Goal: Transaction & Acquisition: Purchase product/service

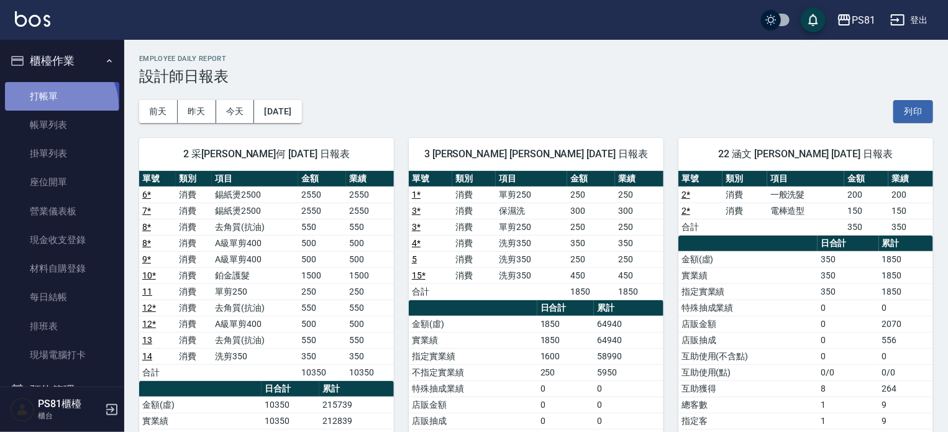
click at [56, 106] on link "打帳單" at bounding box center [62, 96] width 114 height 29
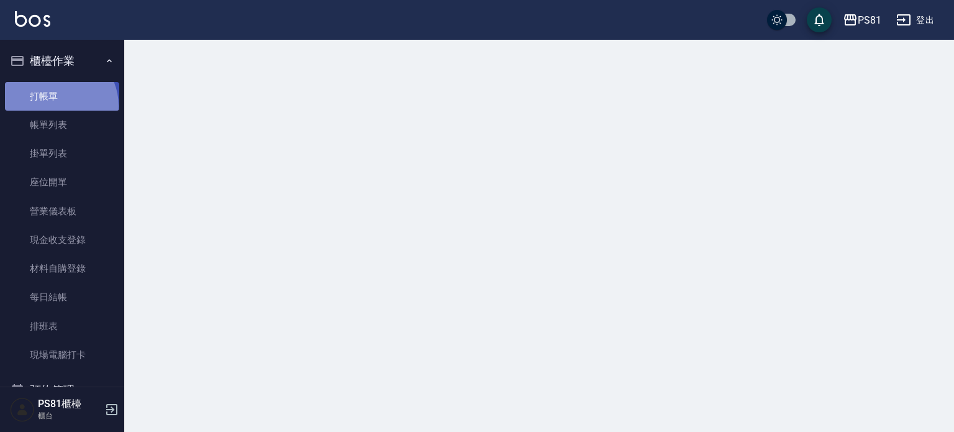
click at [56, 106] on link "打帳單" at bounding box center [62, 96] width 114 height 29
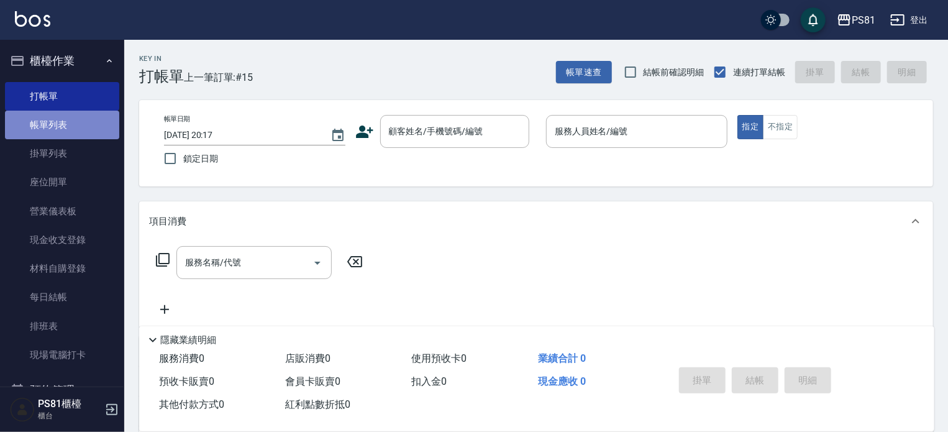
click at [67, 122] on link "帳單列表" at bounding box center [62, 125] width 114 height 29
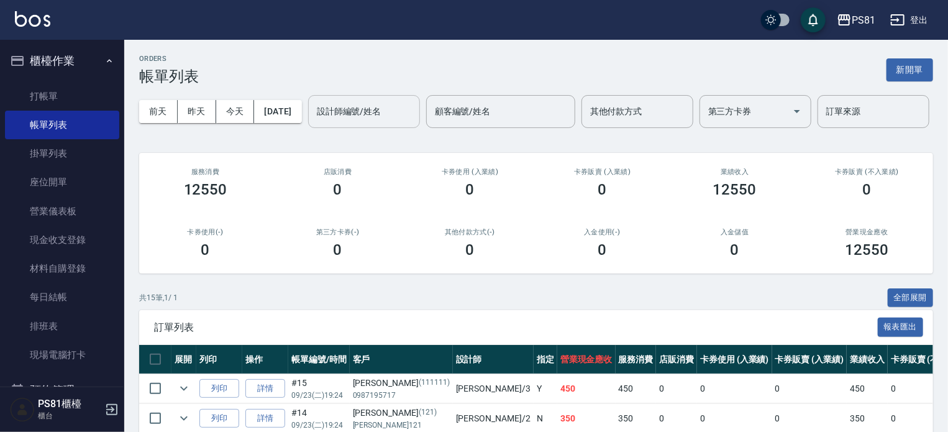
click at [314, 122] on input "設計師編號/姓名" at bounding box center [364, 112] width 101 height 22
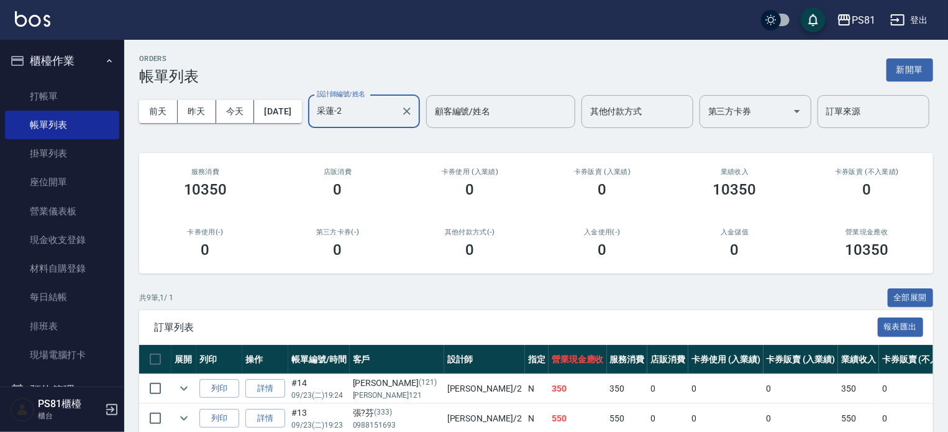
type input "采蓮-2"
click at [275, 273] on div "第三方卡券(-) 0" at bounding box center [337, 243] width 132 height 60
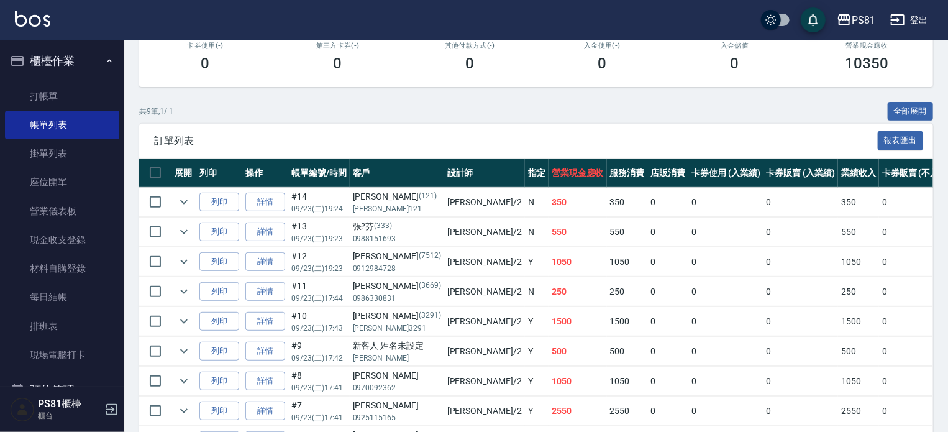
click at [525, 276] on td "Y" at bounding box center [537, 261] width 24 height 29
click at [548, 217] on td "350" at bounding box center [577, 202] width 58 height 29
click at [82, 94] on link "打帳單" at bounding box center [62, 96] width 114 height 29
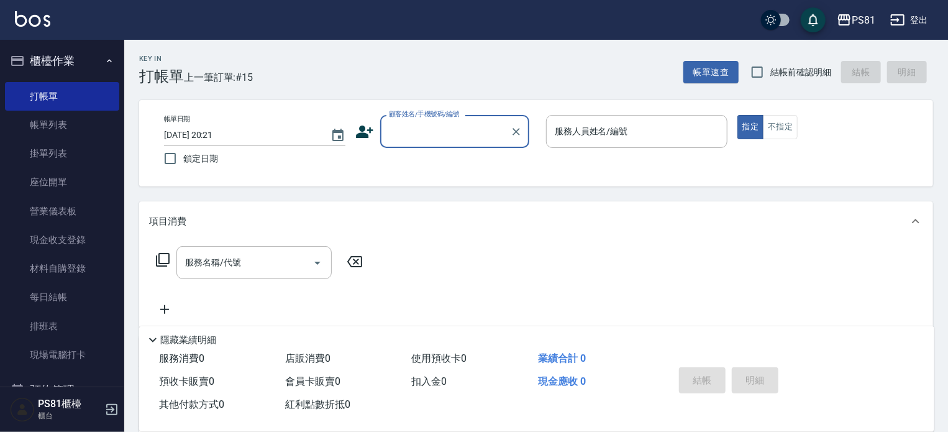
drag, startPoint x: 441, startPoint y: 129, endPoint x: 462, endPoint y: 143, distance: 25.3
click at [457, 142] on input "顧客姓名/手機號碼/編號" at bounding box center [445, 131] width 119 height 22
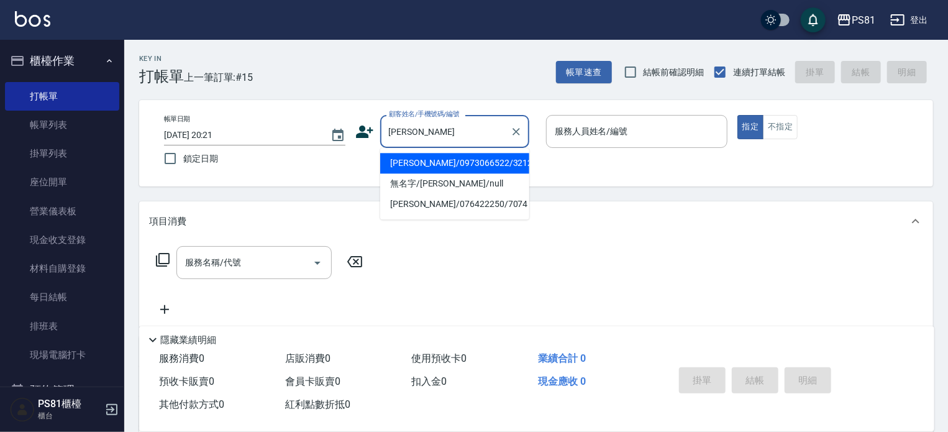
click at [461, 158] on li "[PERSON_NAME]/0973066522/3212" at bounding box center [454, 163] width 149 height 20
type input "[PERSON_NAME]/0973066522/3212"
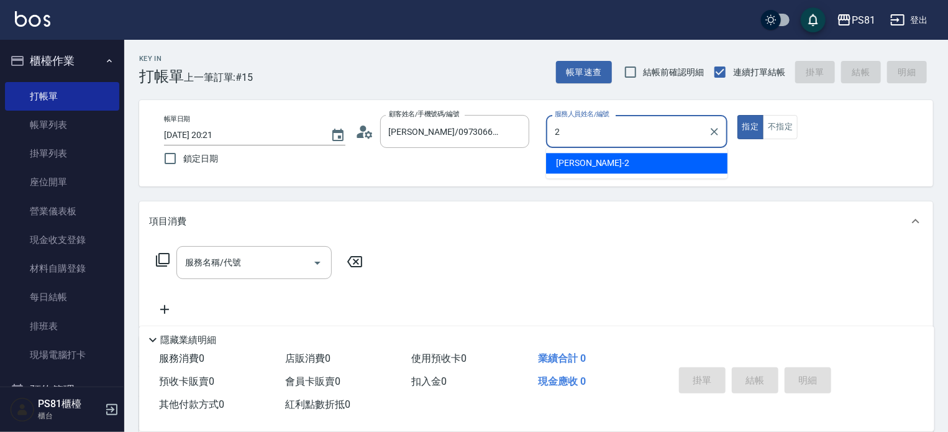
type input "采蓮-2"
type button "true"
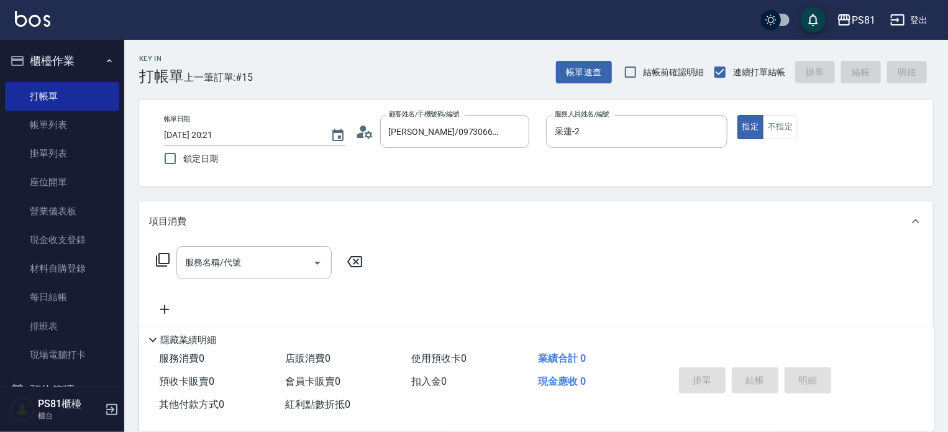
click at [461, 158] on div "帳單日期 [DATE] 20:21 鎖定日期 顧客姓名/手機號碼/編號 [PERSON_NAME]/0973066522/3212 顧客姓名/手機號碼/編號 …" at bounding box center [536, 143] width 764 height 57
click at [752, 127] on button "指定" at bounding box center [750, 127] width 27 height 24
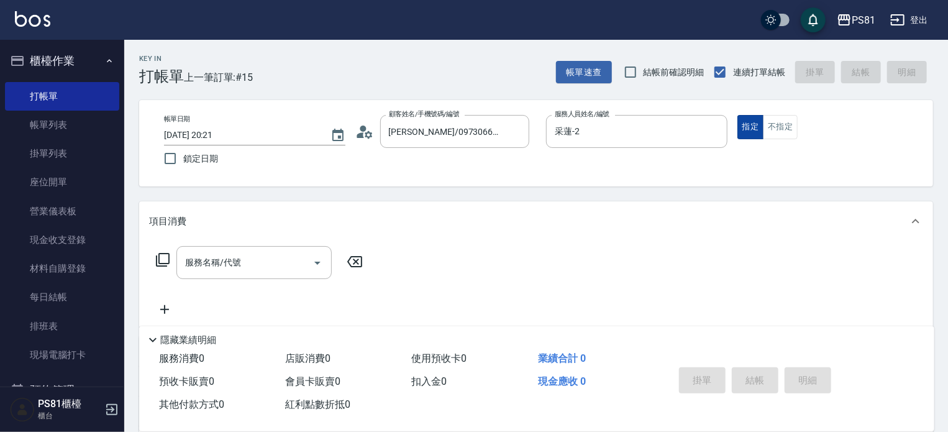
click at [752, 127] on button "指定" at bounding box center [750, 127] width 27 height 24
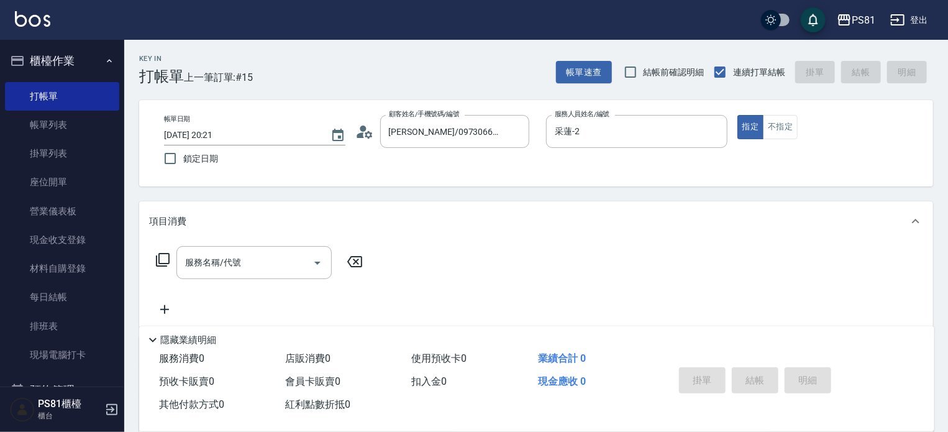
drag, startPoint x: 752, startPoint y: 127, endPoint x: 229, endPoint y: 160, distance: 524.5
click at [748, 129] on button "指定" at bounding box center [750, 127] width 27 height 24
click at [197, 266] on input "服務名稱/代號" at bounding box center [244, 262] width 125 height 22
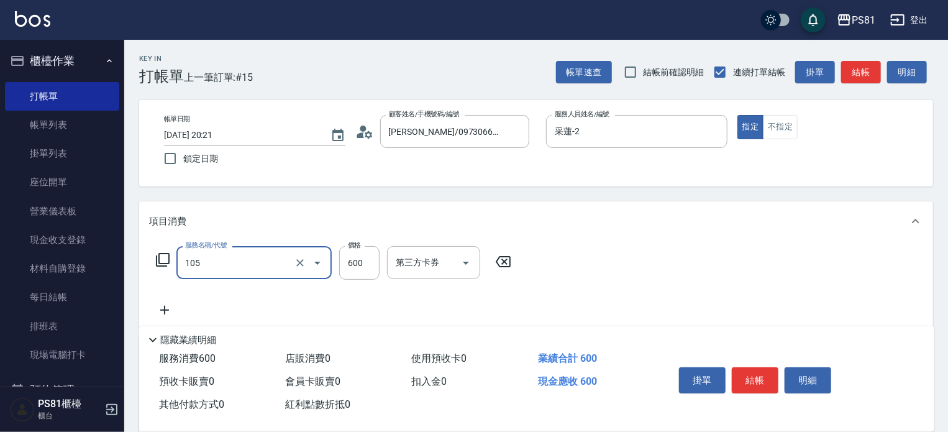
type input "A級洗剪600(105)"
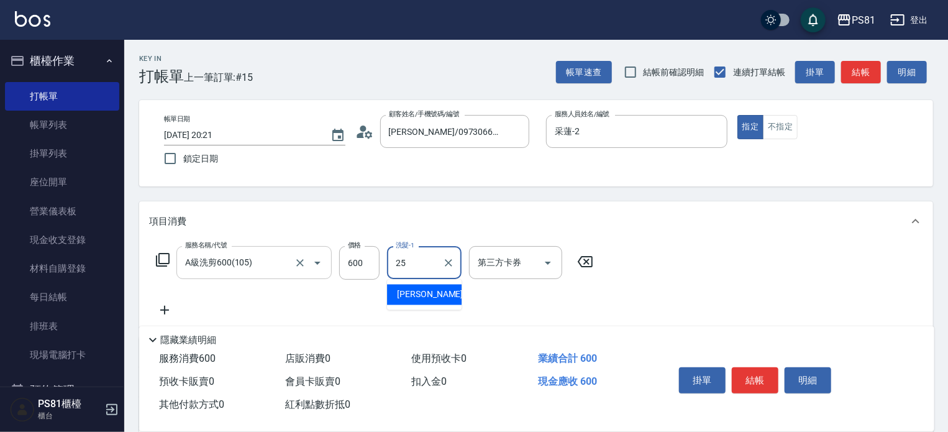
type input "妮可-25"
drag, startPoint x: 595, startPoint y: 307, endPoint x: 635, endPoint y: 310, distance: 39.8
click at [594, 307] on div "服務名稱/代號 A級洗剪600(105) 服務名稱/代號 價格 600 價格 洗髮-1 [PERSON_NAME]-25 洗髮-1 第三方卡券 第三方卡券" at bounding box center [374, 281] width 451 height 71
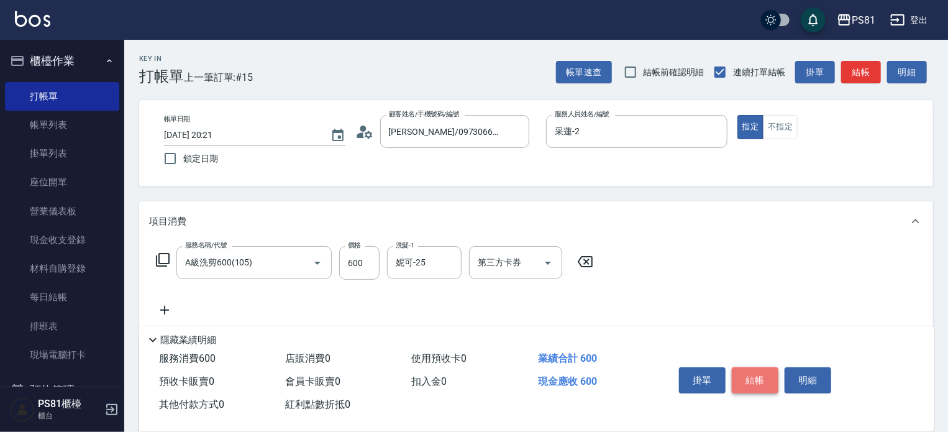
click at [742, 386] on button "結帳" at bounding box center [754, 380] width 47 height 26
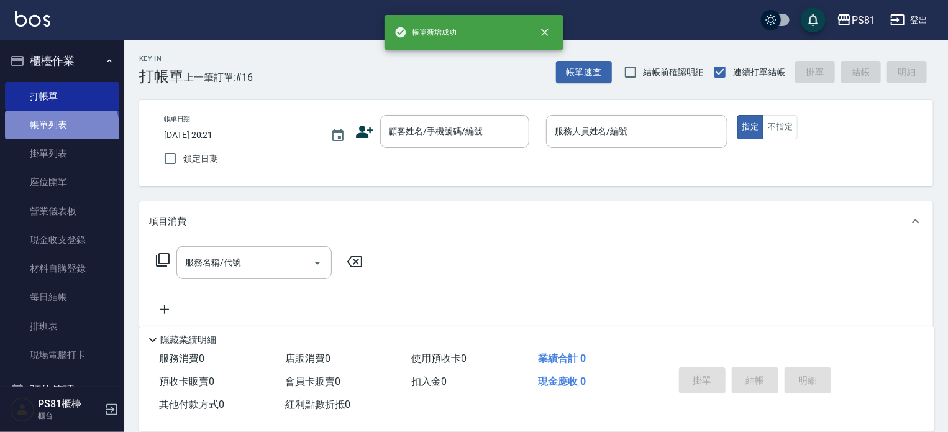
click at [60, 130] on link "帳單列表" at bounding box center [62, 125] width 114 height 29
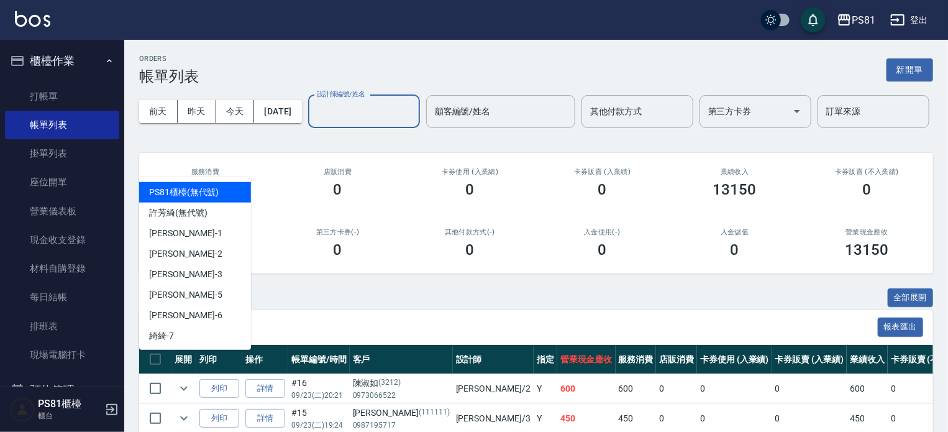
click at [314, 122] on input "設計師編號/姓名" at bounding box center [364, 112] width 101 height 22
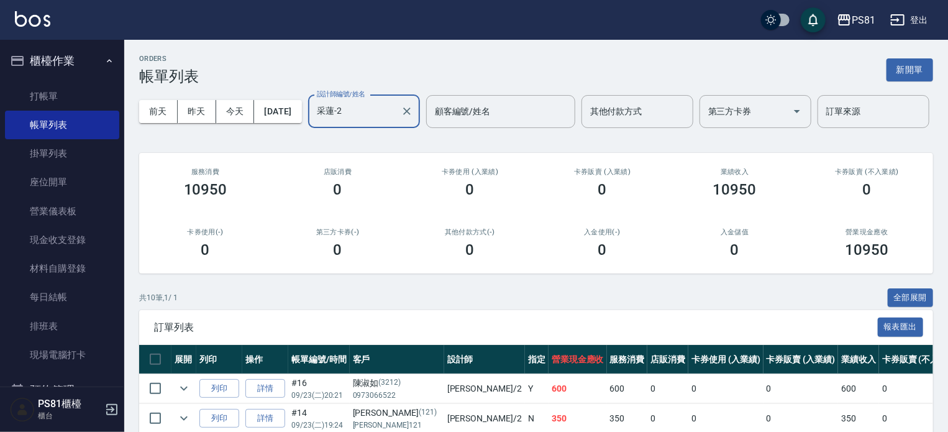
type input "采蓮-2"
click at [319, 258] on div "0" at bounding box center [337, 249] width 102 height 17
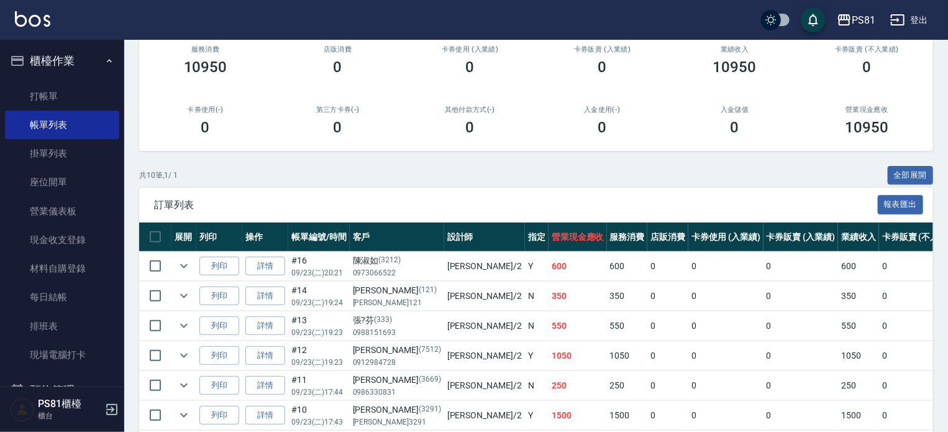
scroll to position [124, 0]
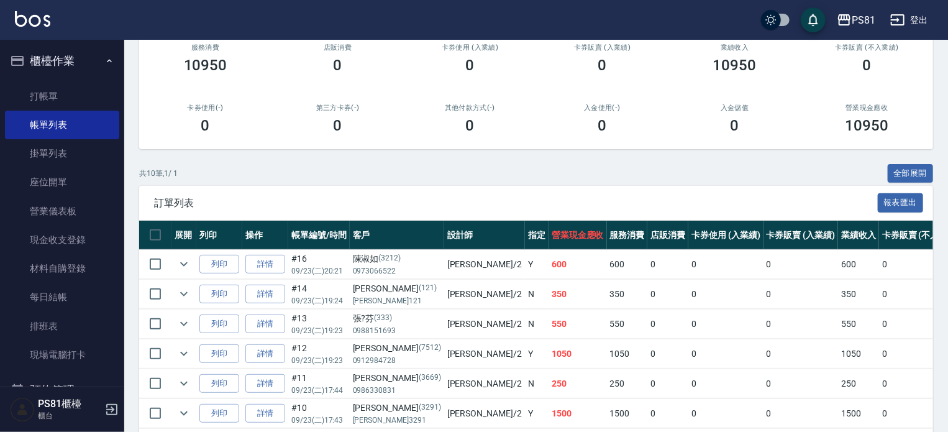
click at [324, 250] on th "帳單編號/時間" at bounding box center [318, 234] width 61 height 29
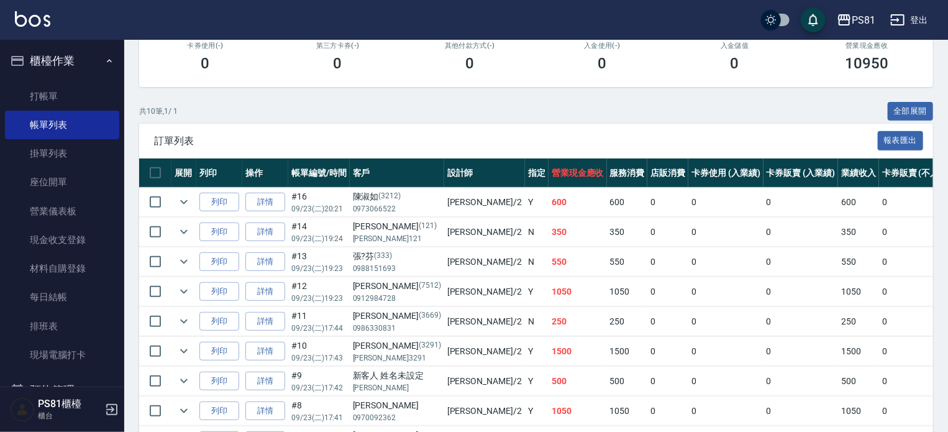
scroll to position [310, 0]
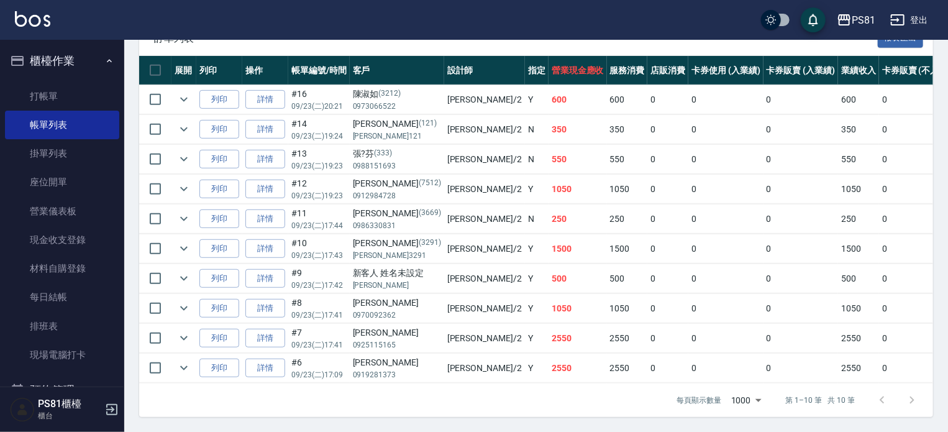
click at [525, 204] on td "Y" at bounding box center [537, 188] width 24 height 29
click at [525, 170] on td "N" at bounding box center [537, 159] width 24 height 29
click at [548, 134] on td "350" at bounding box center [577, 129] width 58 height 29
click at [525, 204] on td "Y" at bounding box center [537, 188] width 24 height 29
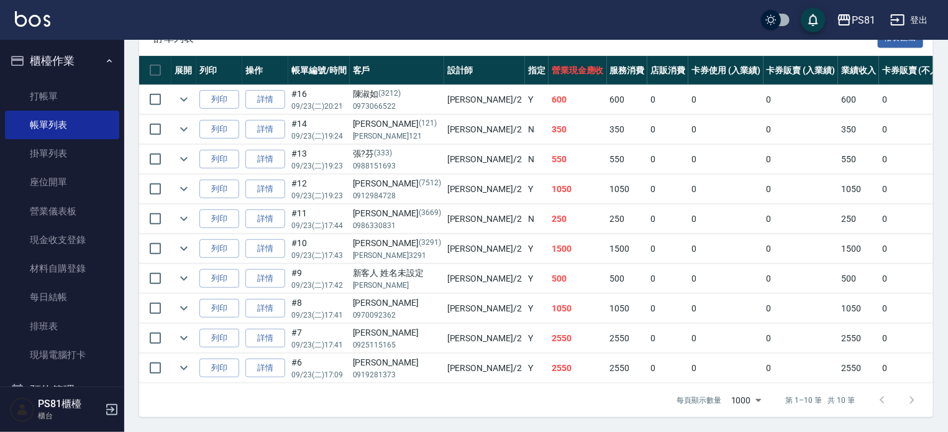
click at [525, 171] on td "N" at bounding box center [537, 159] width 24 height 29
click at [525, 140] on td "N" at bounding box center [537, 129] width 24 height 29
click at [548, 114] on td "600" at bounding box center [577, 99] width 58 height 29
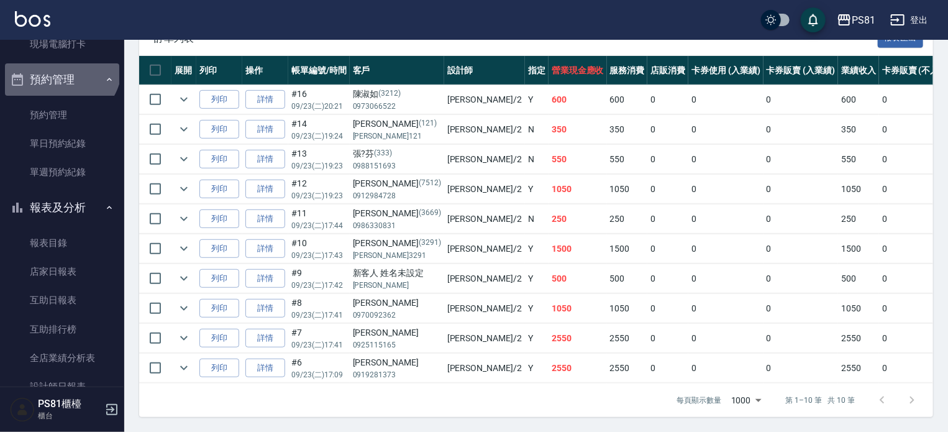
click at [57, 64] on button "預約管理" at bounding box center [62, 79] width 114 height 32
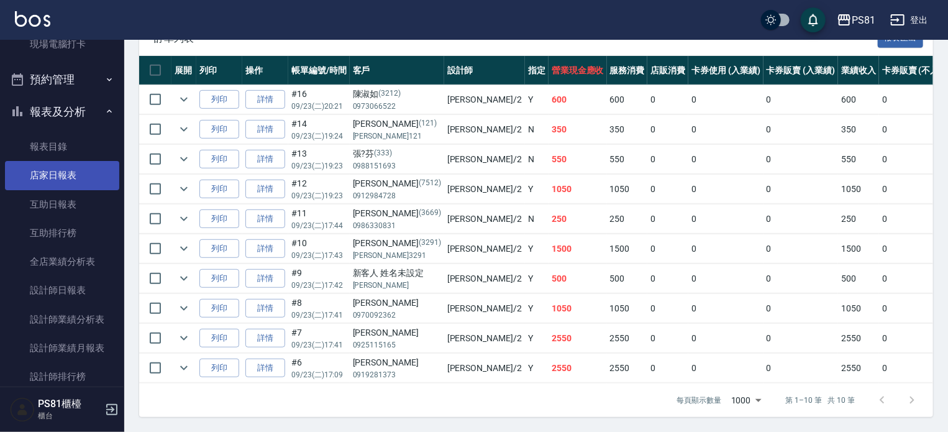
click at [77, 178] on link "店家日報表" at bounding box center [62, 175] width 114 height 29
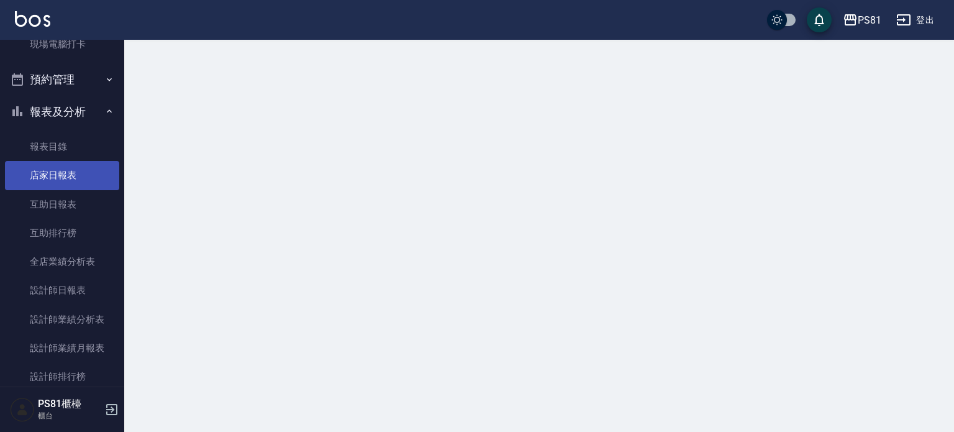
click at [77, 178] on link "店家日報表" at bounding box center [62, 175] width 114 height 29
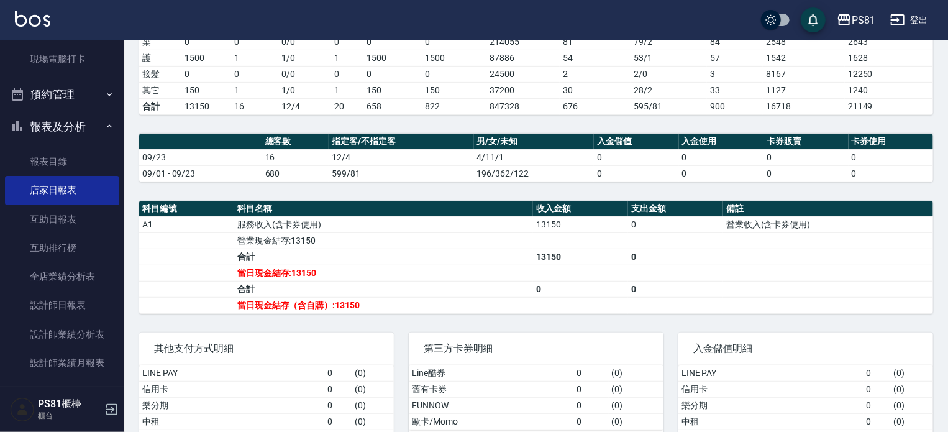
scroll to position [124, 0]
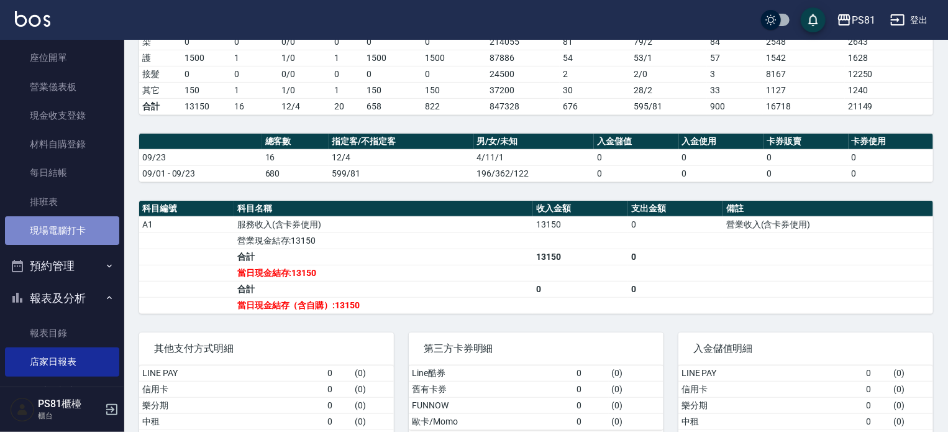
click at [85, 228] on link "現場電腦打卡" at bounding box center [62, 230] width 114 height 29
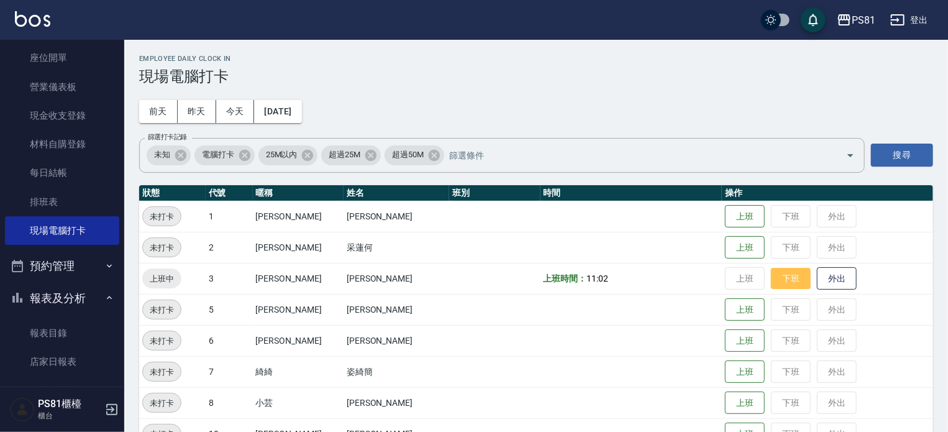
click at [774, 283] on button "下班" at bounding box center [791, 279] width 40 height 22
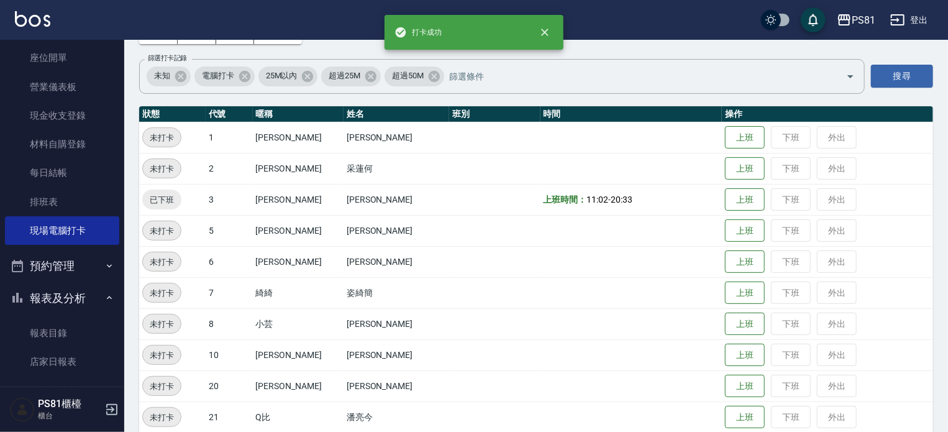
scroll to position [186, 0]
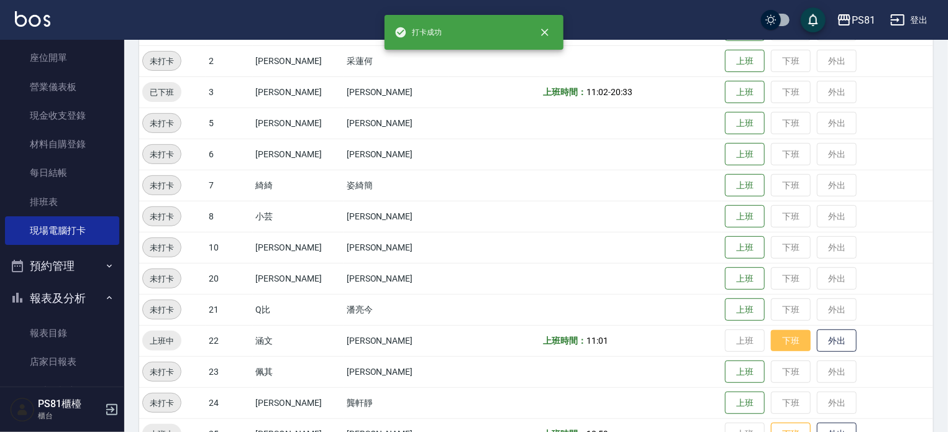
click at [771, 346] on button "下班" at bounding box center [791, 341] width 40 height 22
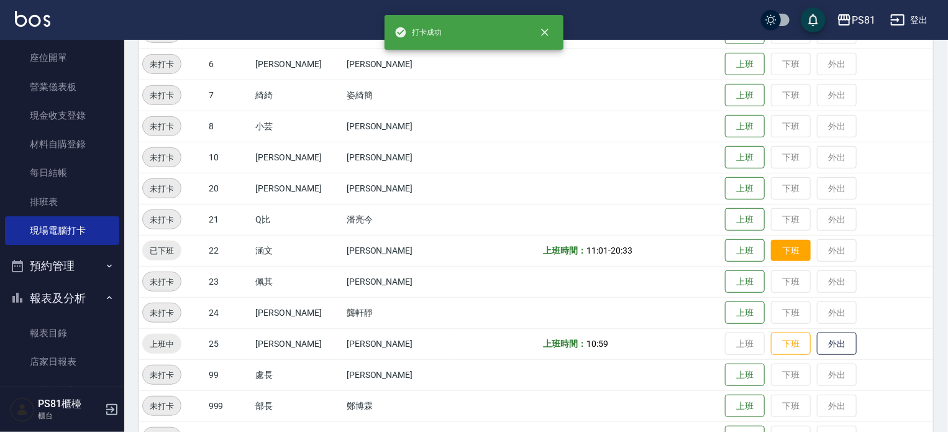
scroll to position [343, 0]
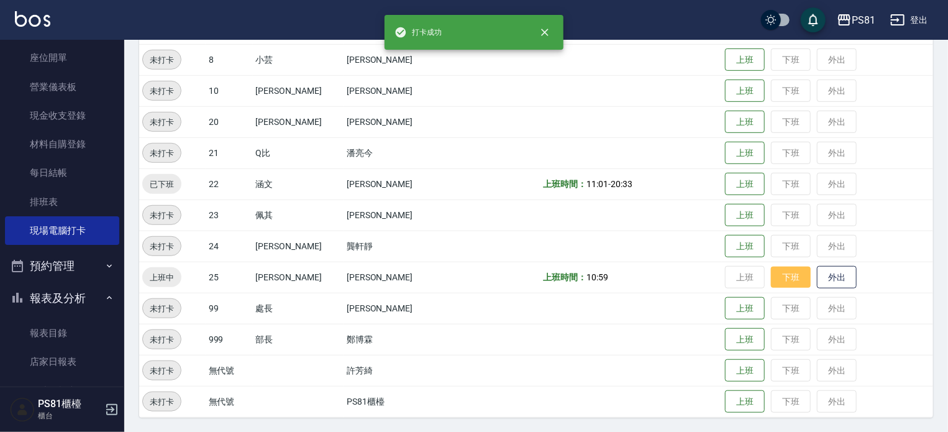
click at [778, 279] on button "下班" at bounding box center [791, 277] width 40 height 22
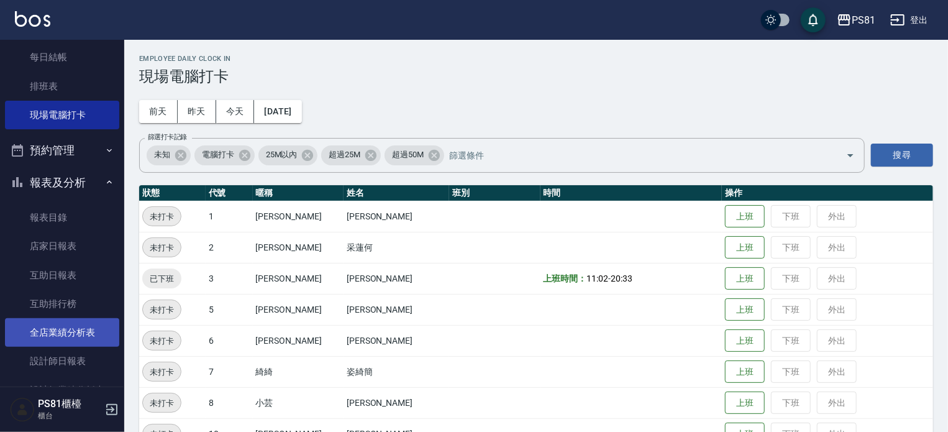
scroll to position [310, 0]
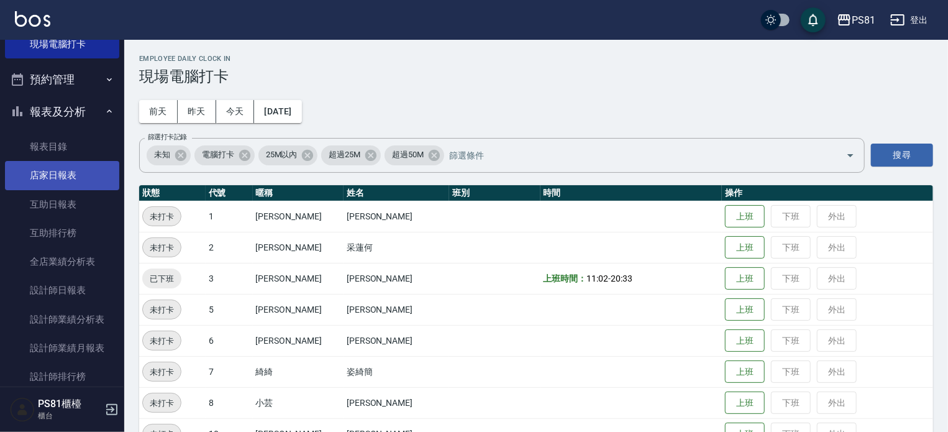
click at [77, 168] on link "店家日報表" at bounding box center [62, 175] width 114 height 29
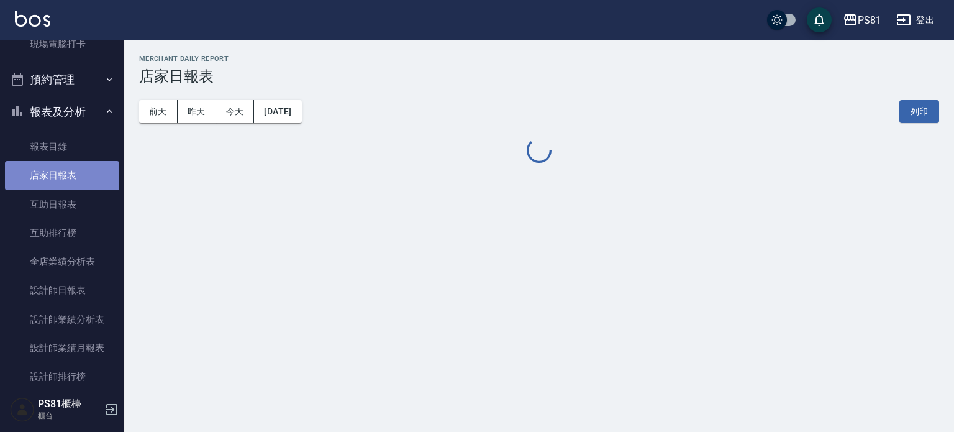
click at [77, 168] on link "店家日報表" at bounding box center [62, 175] width 114 height 29
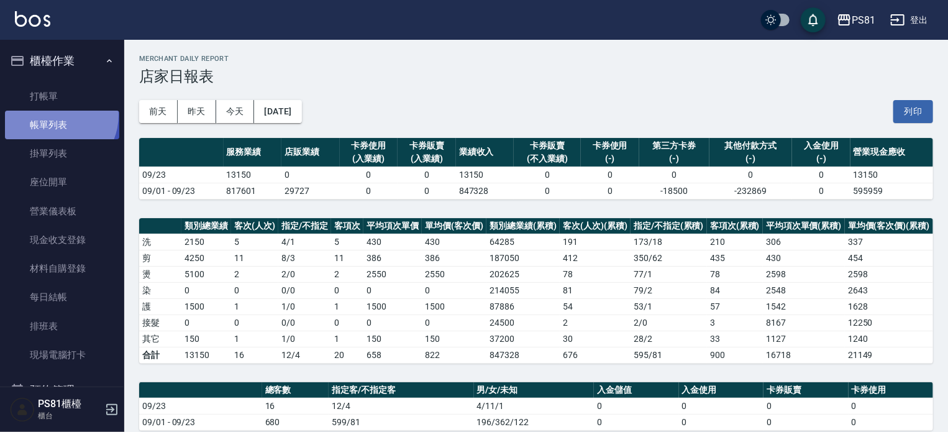
click at [53, 115] on link "帳單列表" at bounding box center [62, 125] width 114 height 29
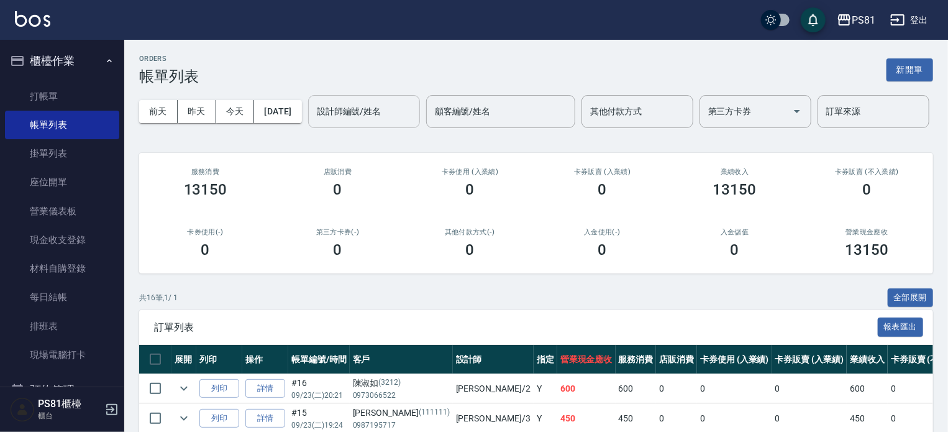
click at [308, 128] on div "設計師編號/姓名" at bounding box center [364, 111] width 112 height 33
click at [37, 99] on link "打帳單" at bounding box center [62, 96] width 114 height 29
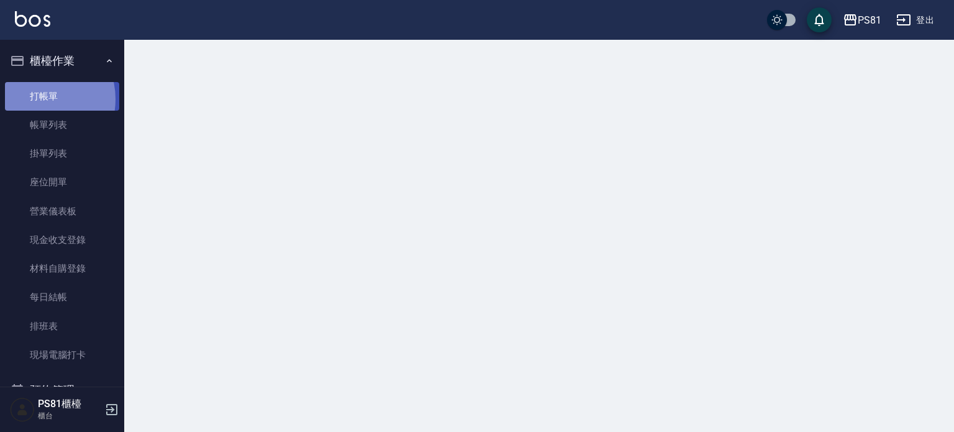
click at [37, 99] on link "打帳單" at bounding box center [62, 96] width 114 height 29
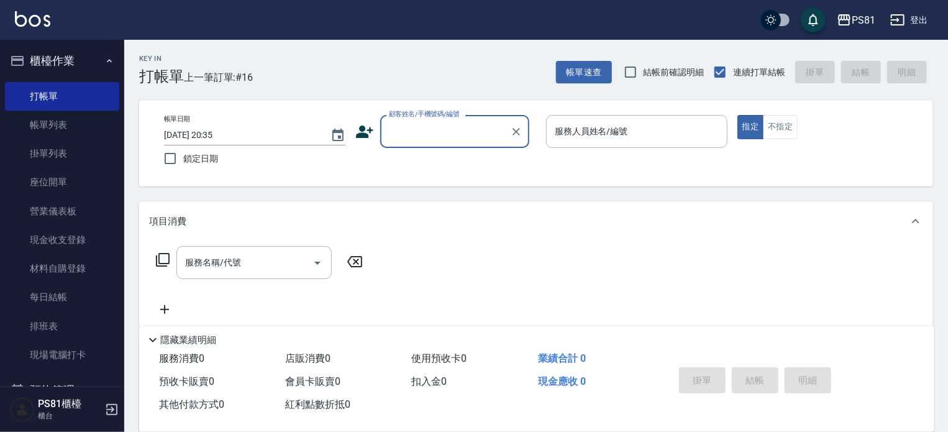
click at [458, 132] on input "顧客姓名/手機號碼/編號" at bounding box center [445, 131] width 119 height 22
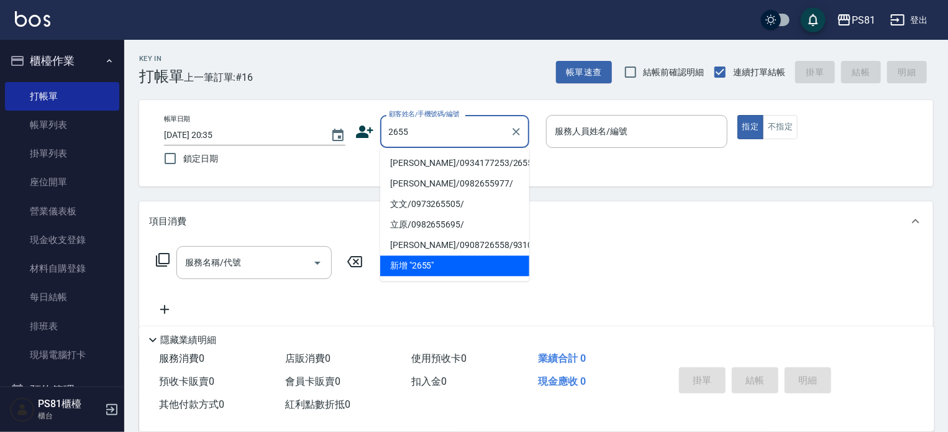
type input "[PERSON_NAME]/0934177253/2655"
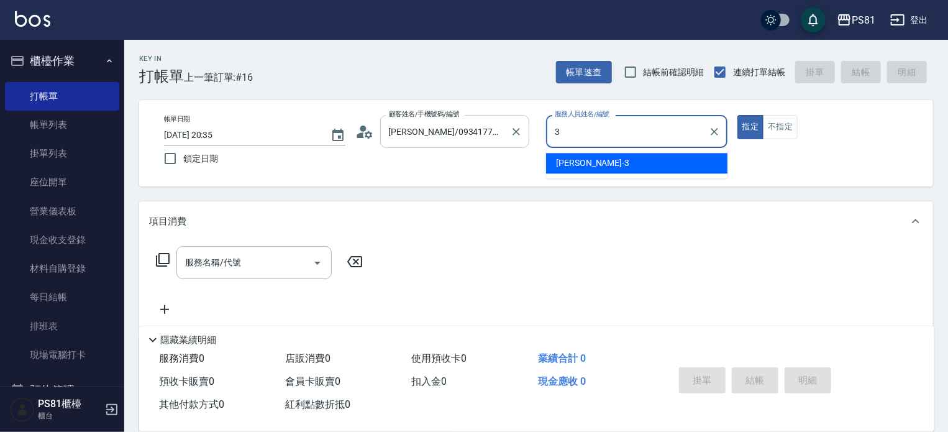
type input "[PERSON_NAME]-3"
type button "true"
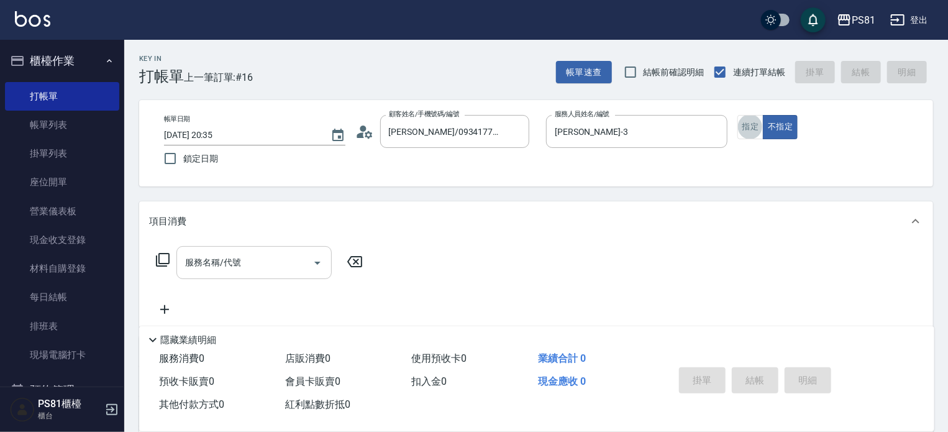
click at [288, 270] on input "服務名稱/代號" at bounding box center [244, 262] width 125 height 22
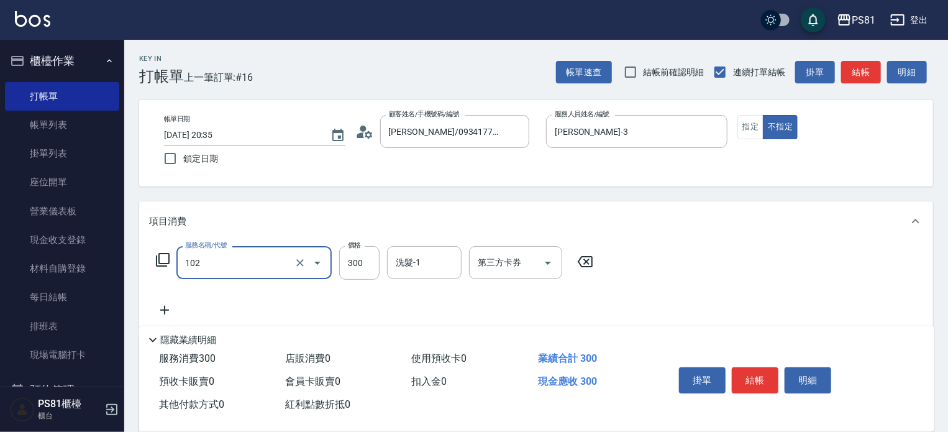
type input "保濕洗(102)"
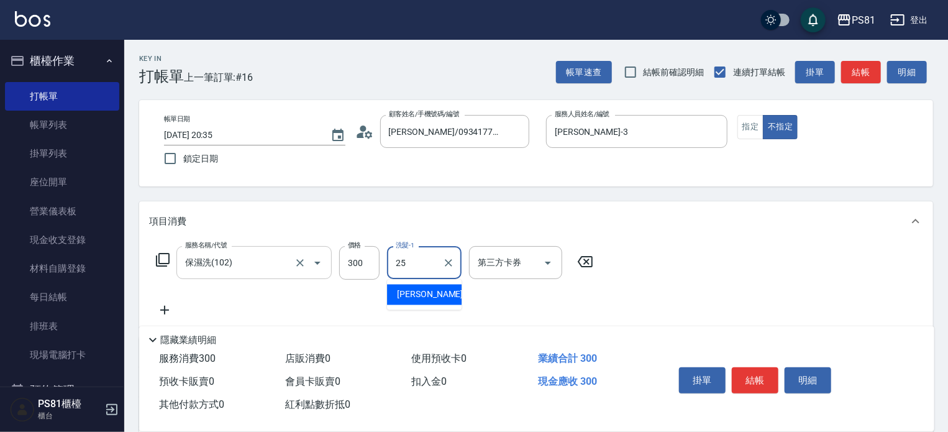
type input "妮可-25"
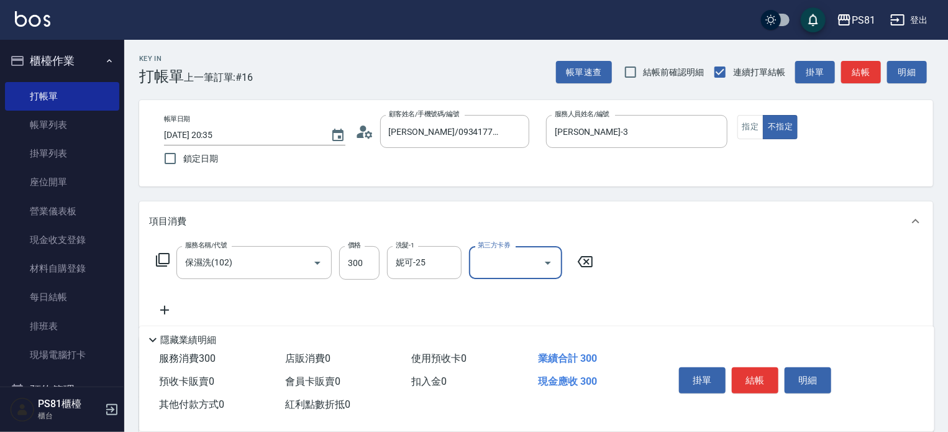
click at [690, 297] on div "服務名稱/代號 保濕洗(102) 服務名稱/代號 價格 300 價格 洗髮-1 [PERSON_NAME]-25 洗髮-1 第三方卡券 第三方卡券" at bounding box center [536, 284] width 794 height 86
click at [739, 371] on button "結帳" at bounding box center [754, 380] width 47 height 26
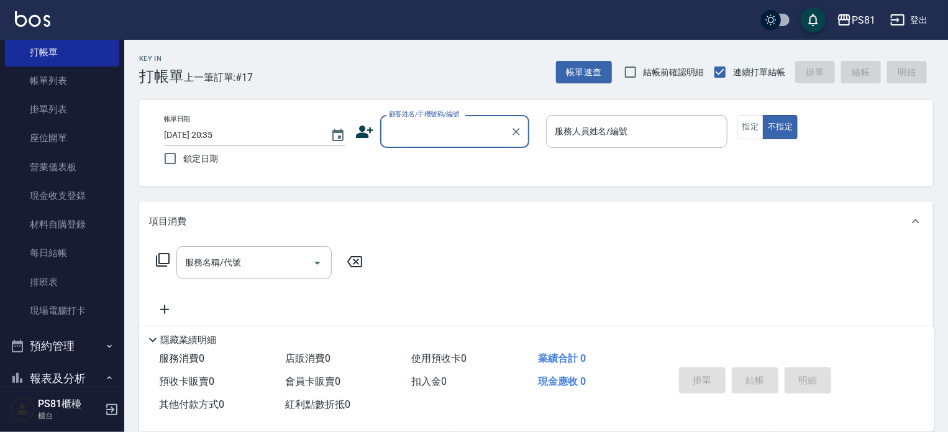
scroll to position [186, 0]
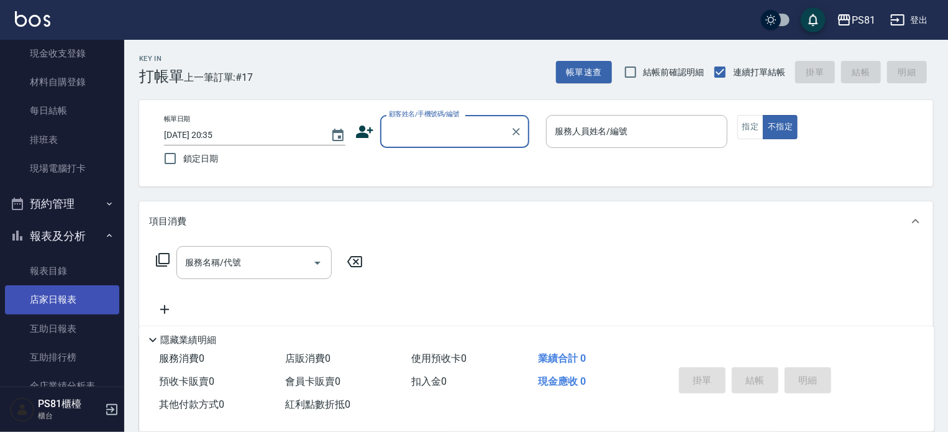
click at [87, 292] on link "店家日報表" at bounding box center [62, 299] width 114 height 29
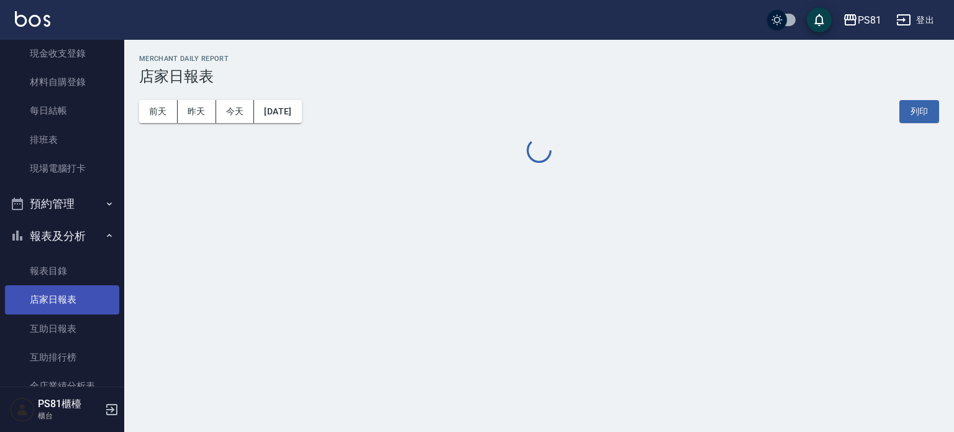
click at [87, 292] on link "店家日報表" at bounding box center [62, 299] width 114 height 29
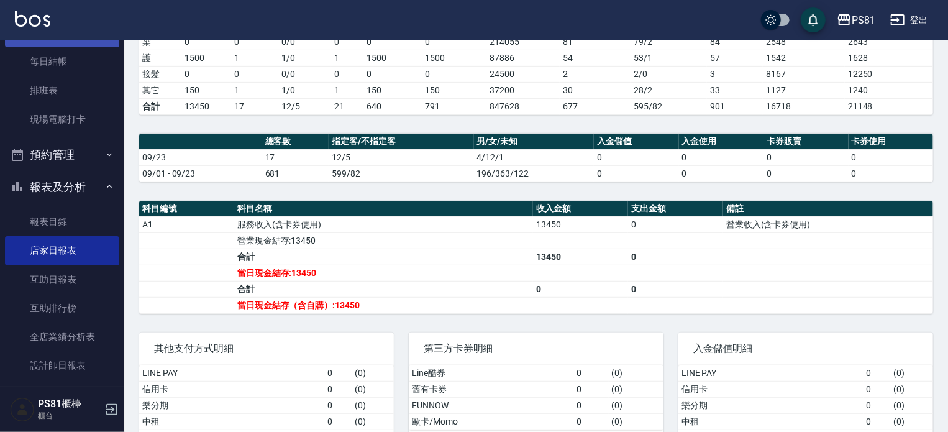
scroll to position [435, 0]
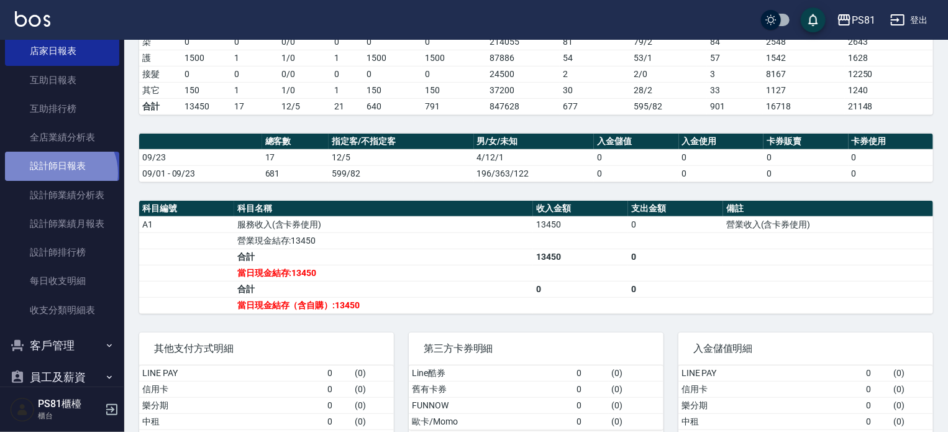
click at [58, 173] on link "設計師日報表" at bounding box center [62, 166] width 114 height 29
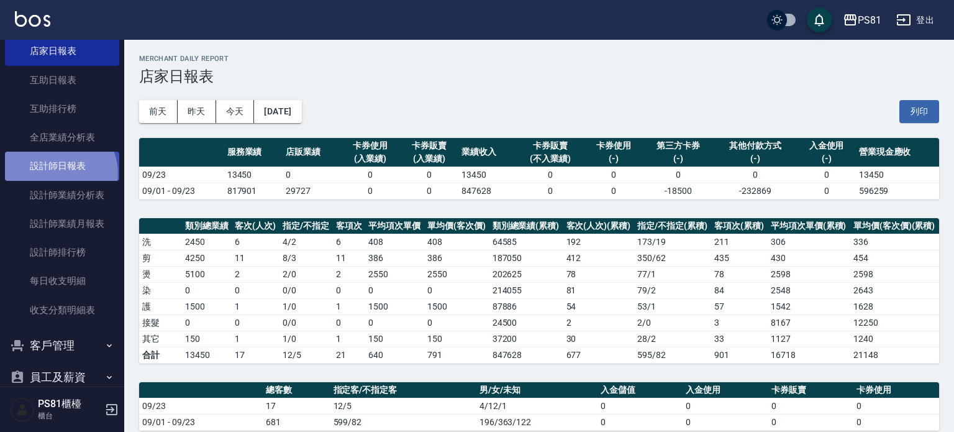
click at [58, 173] on link "設計師日報表" at bounding box center [62, 166] width 114 height 29
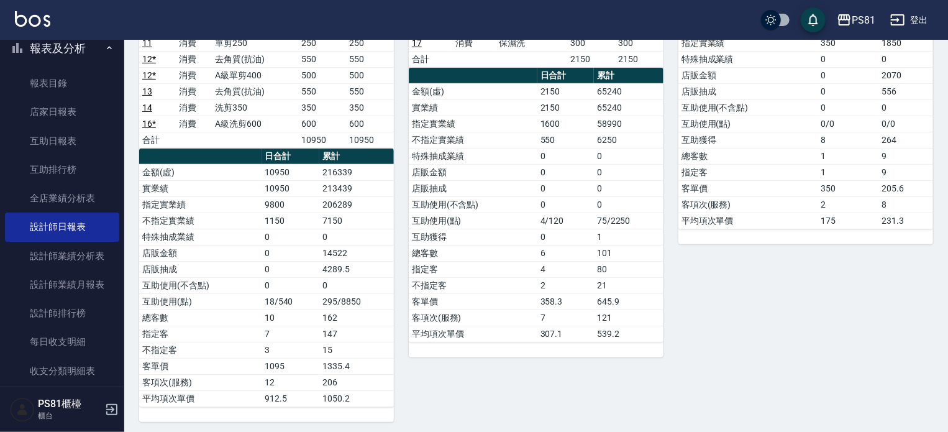
scroll to position [310, 0]
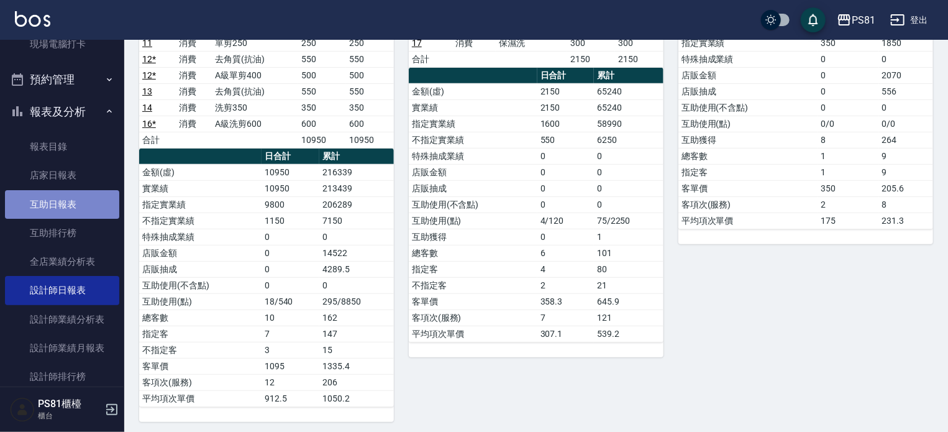
click at [67, 192] on link "互助日報表" at bounding box center [62, 204] width 114 height 29
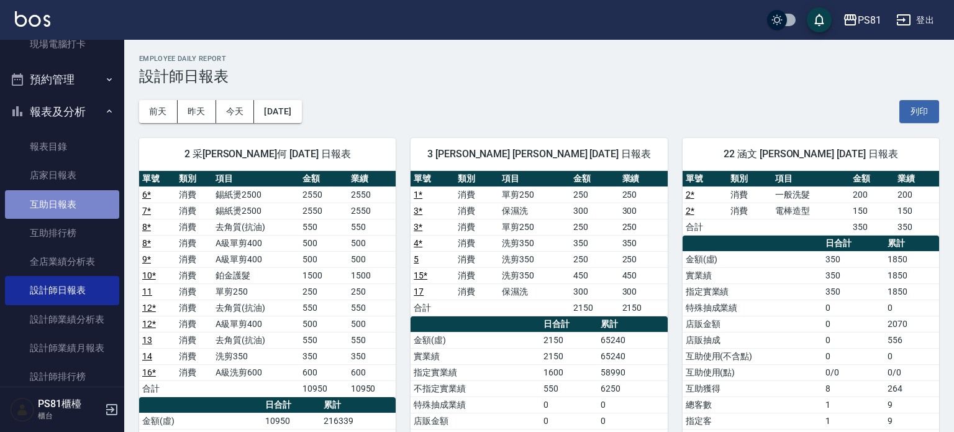
click at [67, 192] on link "互助日報表" at bounding box center [62, 204] width 114 height 29
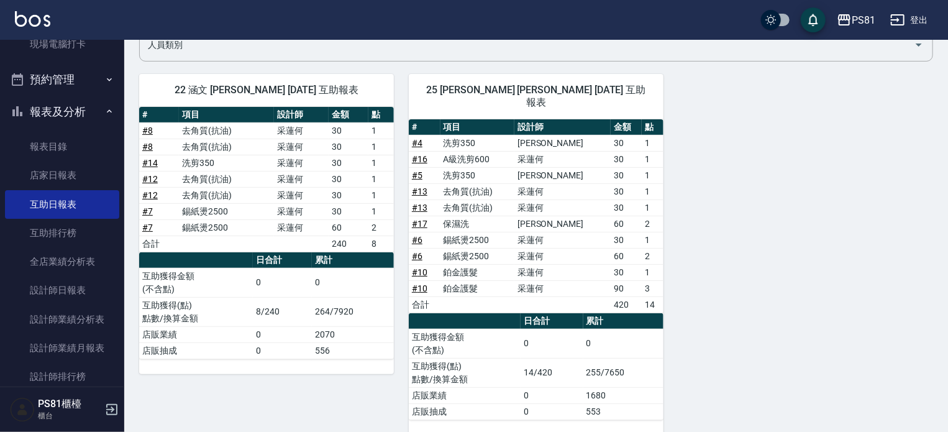
scroll to position [112, 0]
